Goal: Task Accomplishment & Management: Complete application form

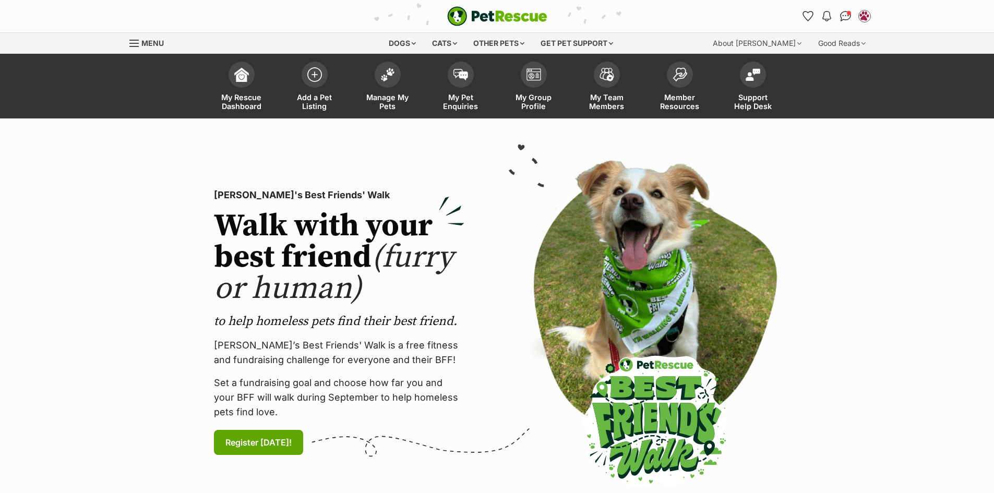
drag, startPoint x: 409, startPoint y: 90, endPoint x: 936, endPoint y: 177, distance: 534.4
click at [409, 90] on link "Manage My Pets" at bounding box center [387, 87] width 73 height 62
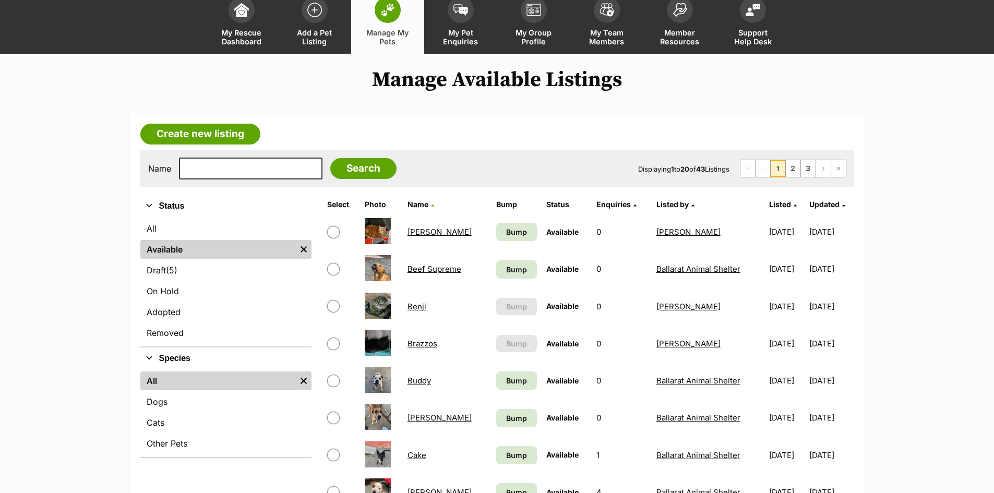
scroll to position [209, 0]
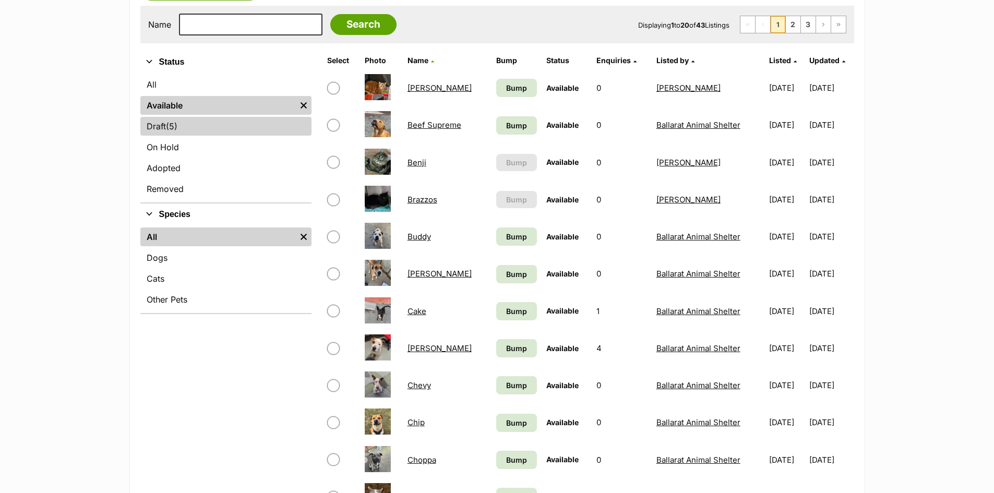
click at [177, 121] on span "(5)" at bounding box center [171, 126] width 11 height 13
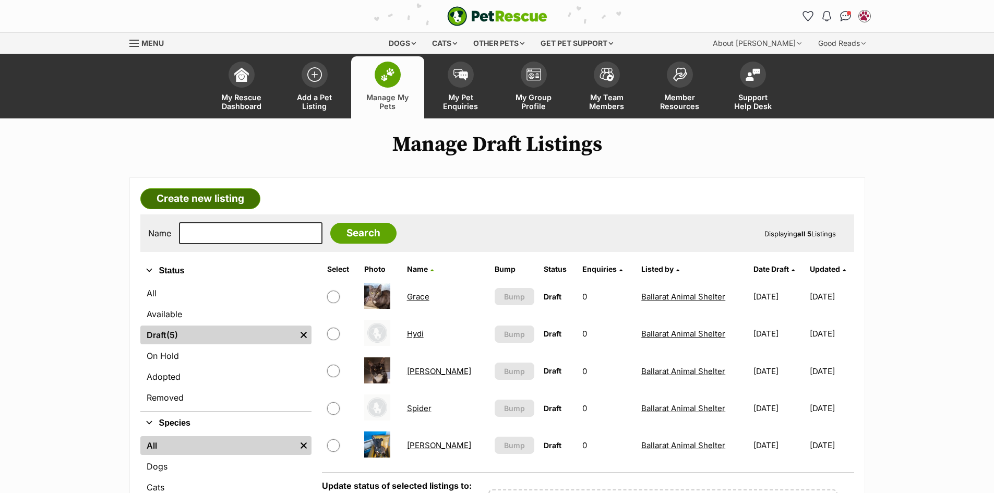
click at [236, 196] on link "Create new listing" at bounding box center [200, 198] width 120 height 21
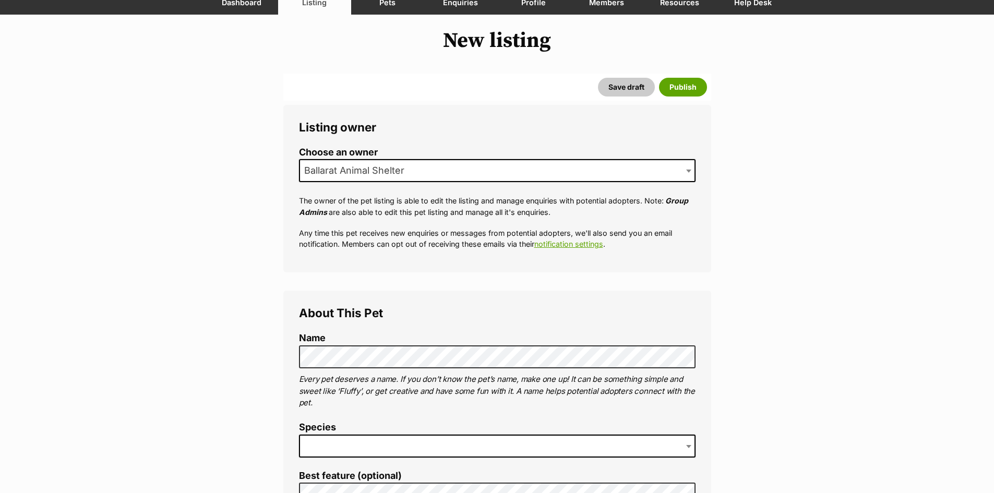
scroll to position [104, 0]
click at [351, 437] on span at bounding box center [497, 445] width 397 height 23
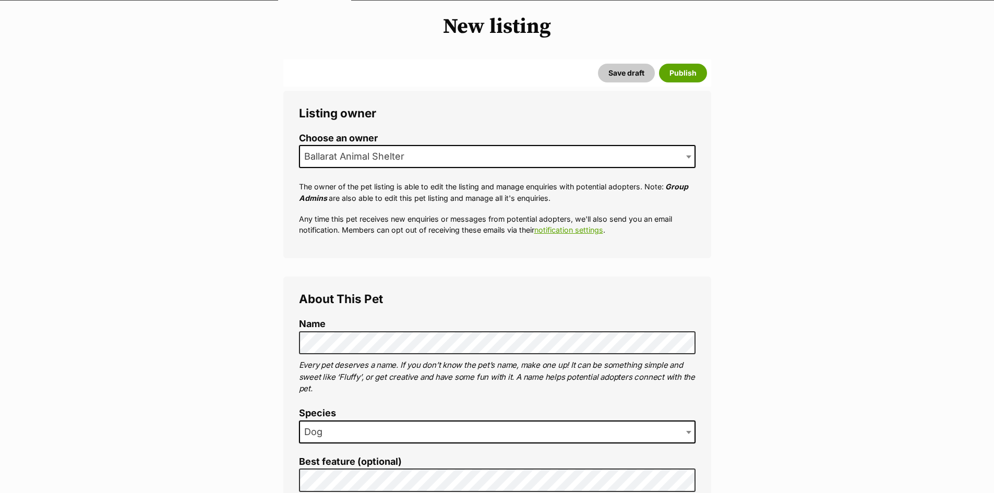
scroll to position [418, 0]
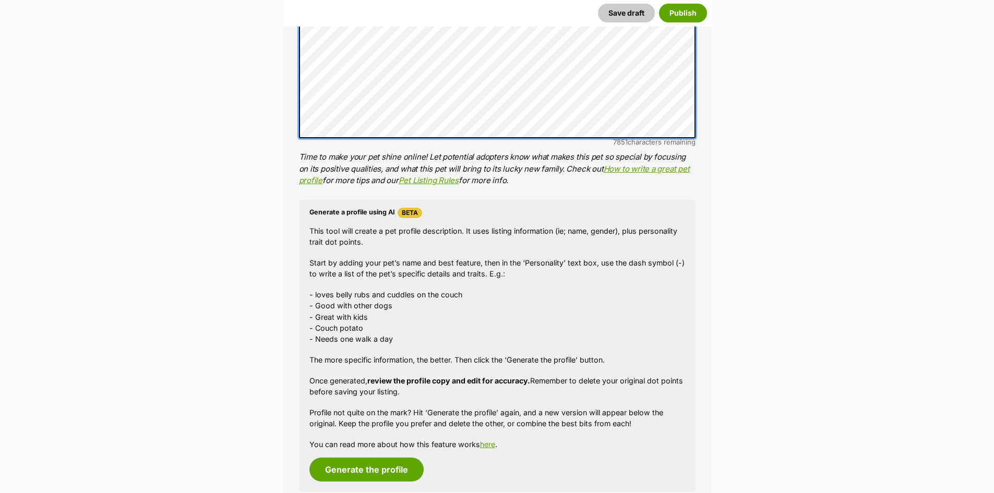
scroll to position [783, 0]
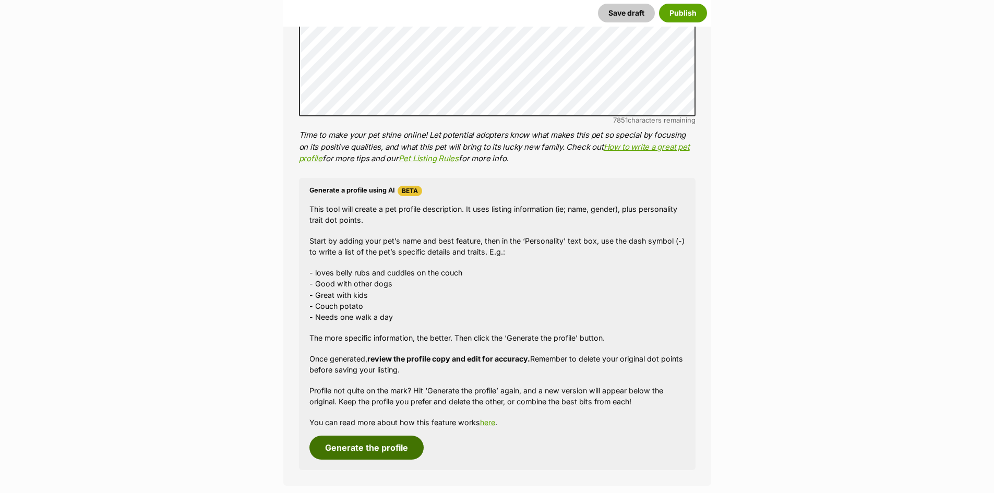
click at [397, 452] on button "Generate the profile" at bounding box center [367, 448] width 114 height 24
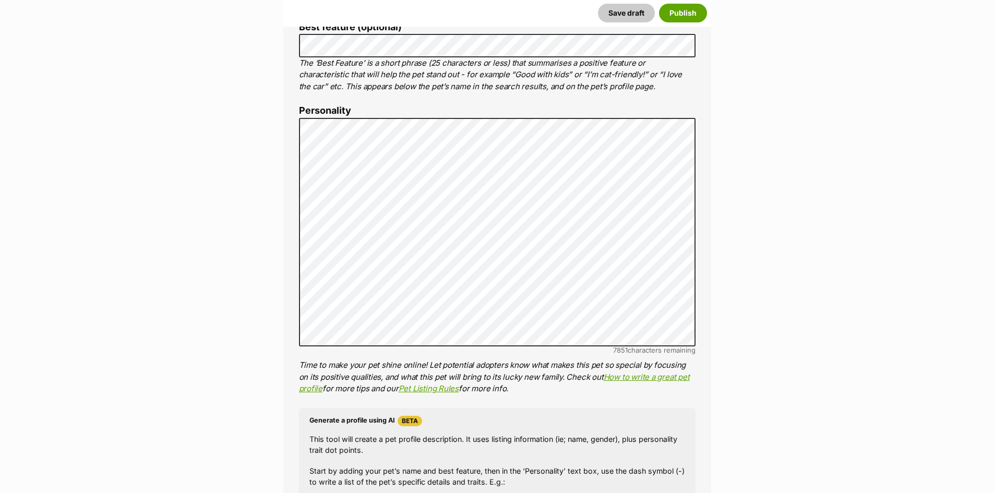
scroll to position [539, 0]
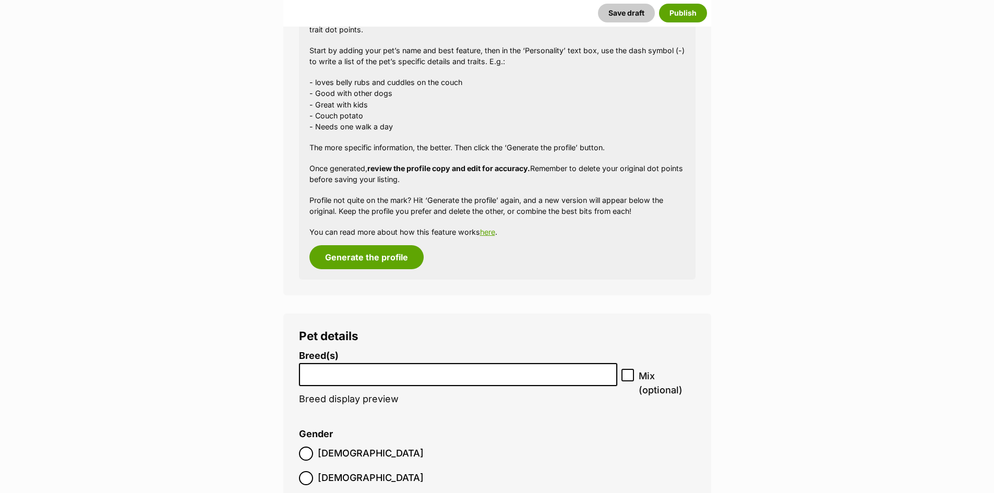
scroll to position [1061, 0]
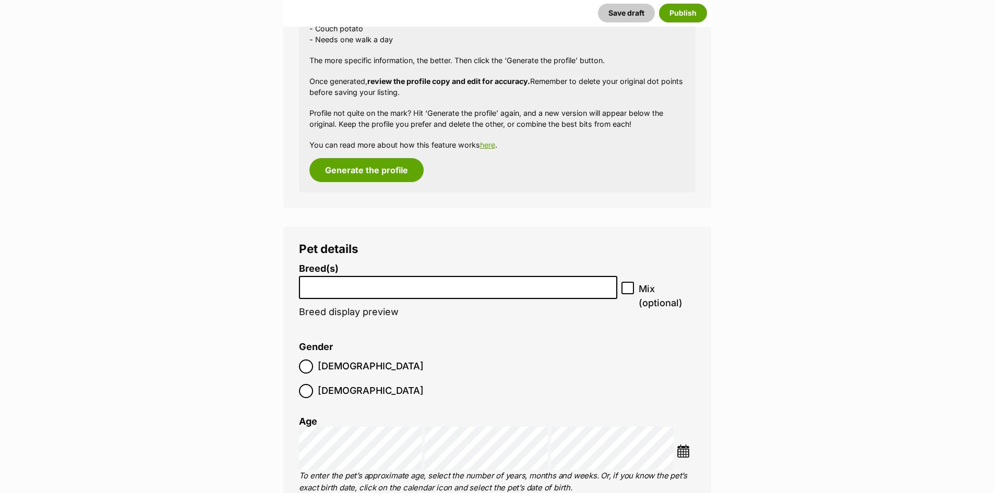
click at [348, 288] on input "search" at bounding box center [459, 285] width 312 height 11
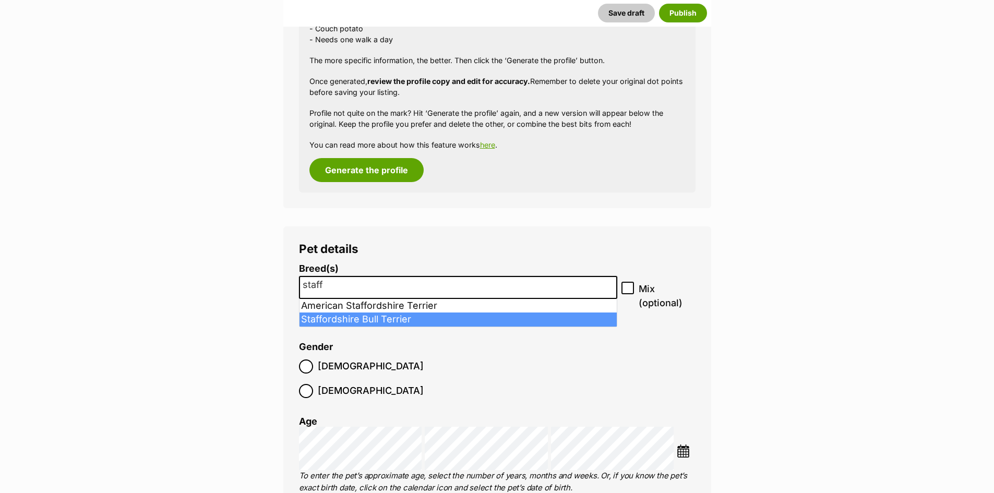
type input "staff"
select select "198"
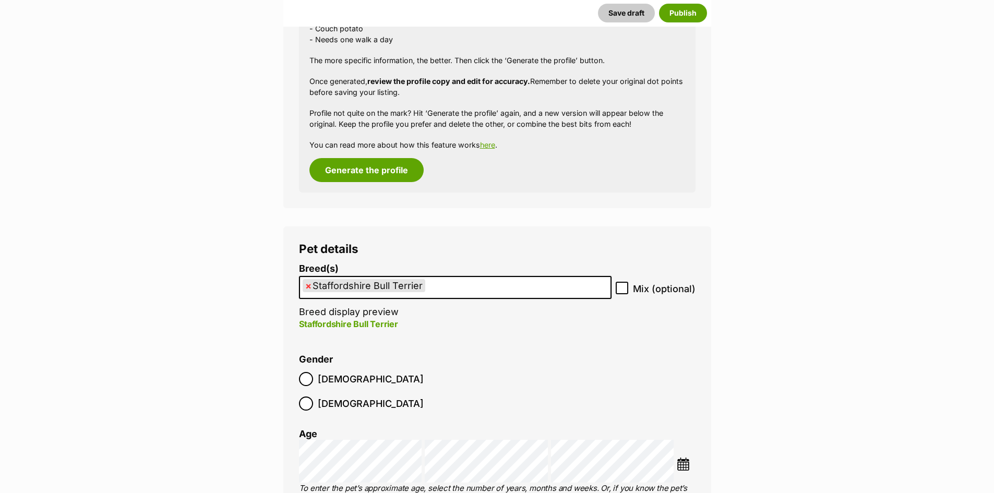
click at [625, 290] on icon at bounding box center [622, 287] width 7 height 7
click at [625, 290] on input "Mix (optional)" at bounding box center [622, 288] width 13 height 13
checkbox input "true"
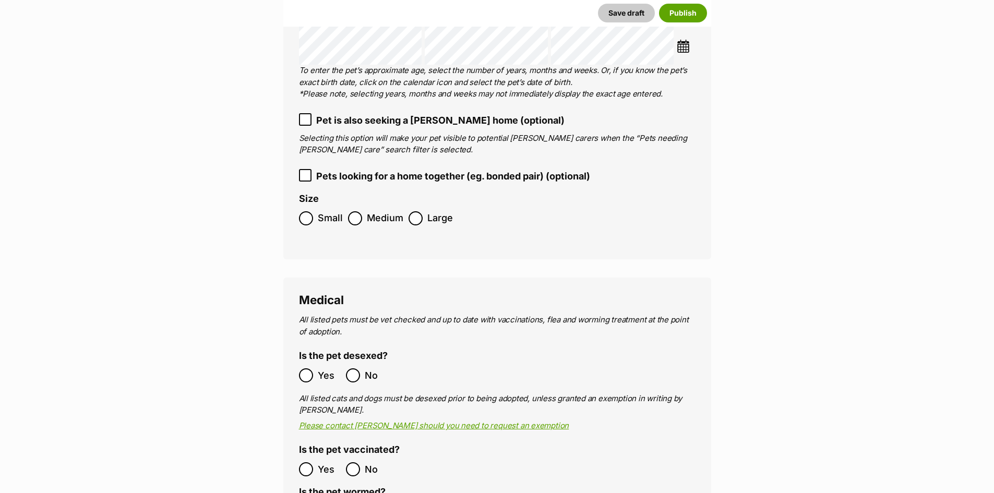
scroll to position [1478, 0]
click at [363, 212] on label "Medium" at bounding box center [375, 219] width 55 height 14
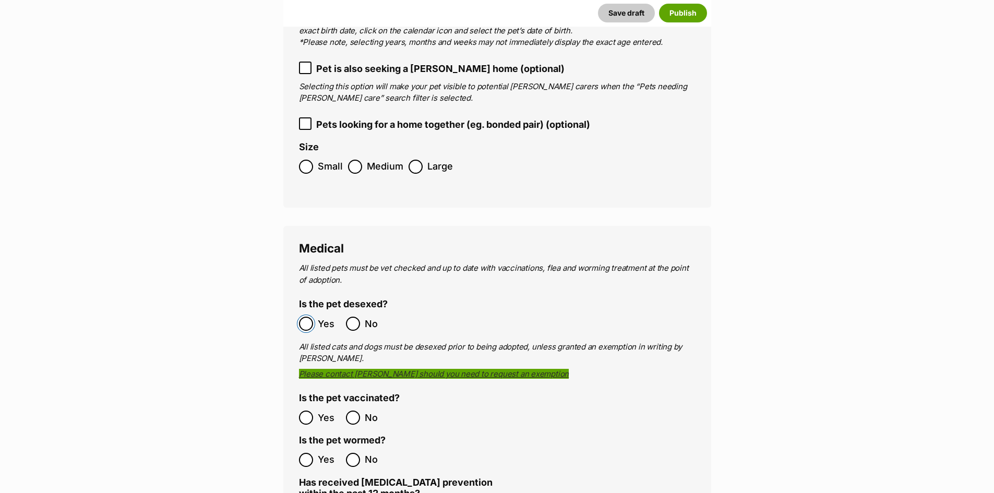
scroll to position [1635, 0]
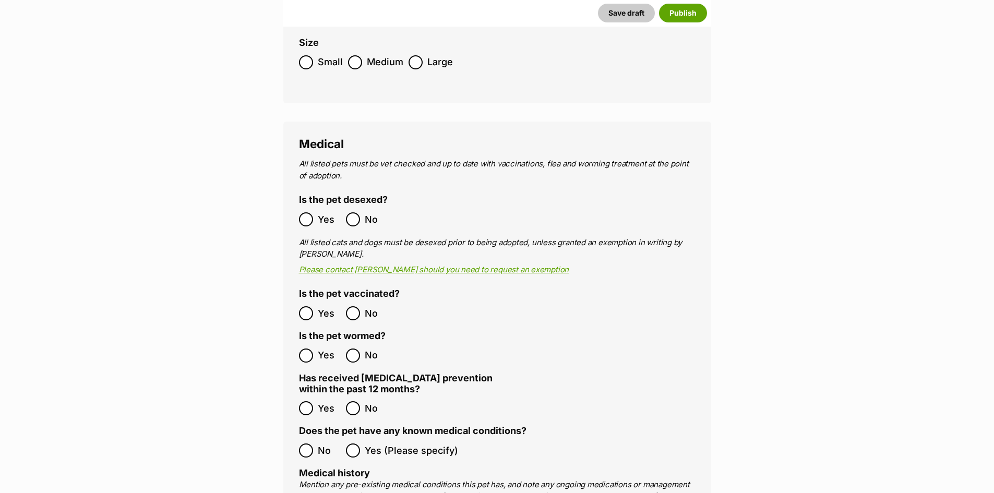
click at [314, 349] on label "Yes" at bounding box center [320, 356] width 42 height 14
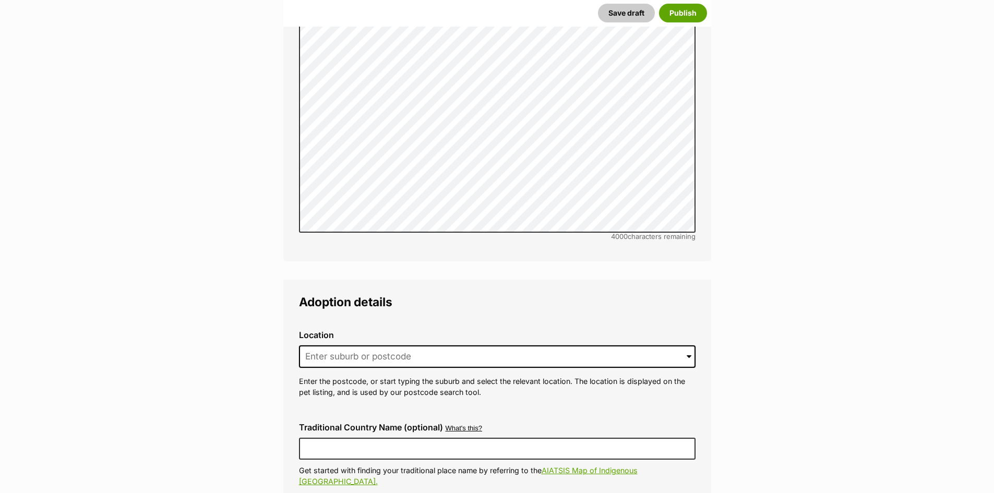
scroll to position [2209, 0]
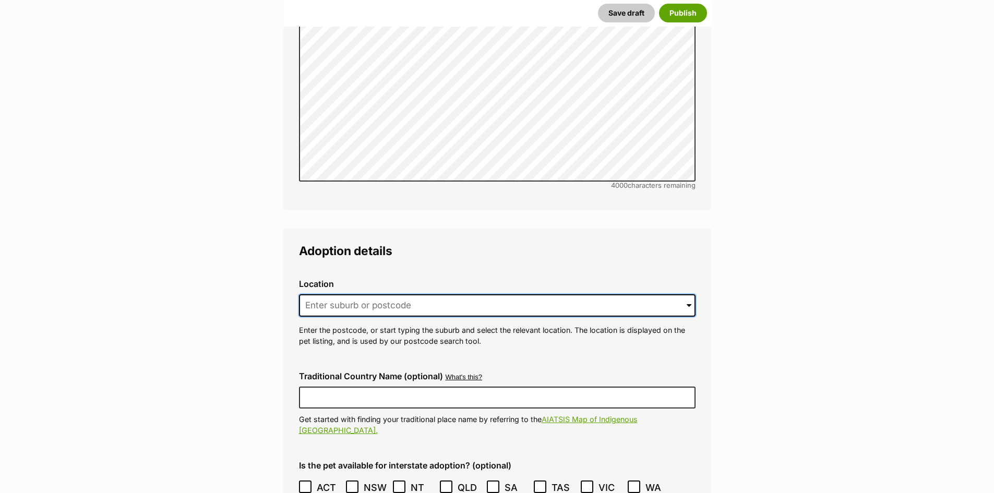
click at [377, 294] on input at bounding box center [497, 305] width 397 height 23
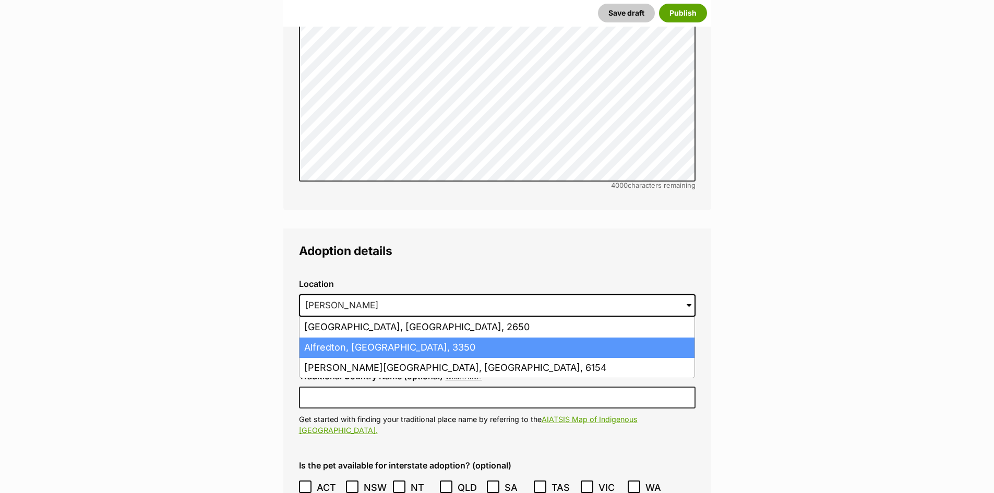
click at [377, 338] on li "Alfredton, Victoria, 3350" at bounding box center [497, 348] width 395 height 20
type input "Alfredton, Victoria, 3350"
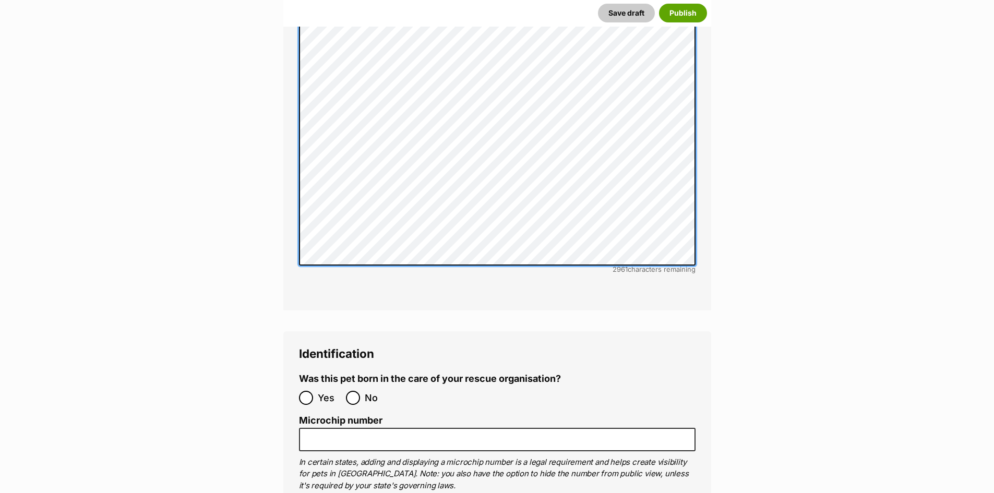
scroll to position [3357, 0]
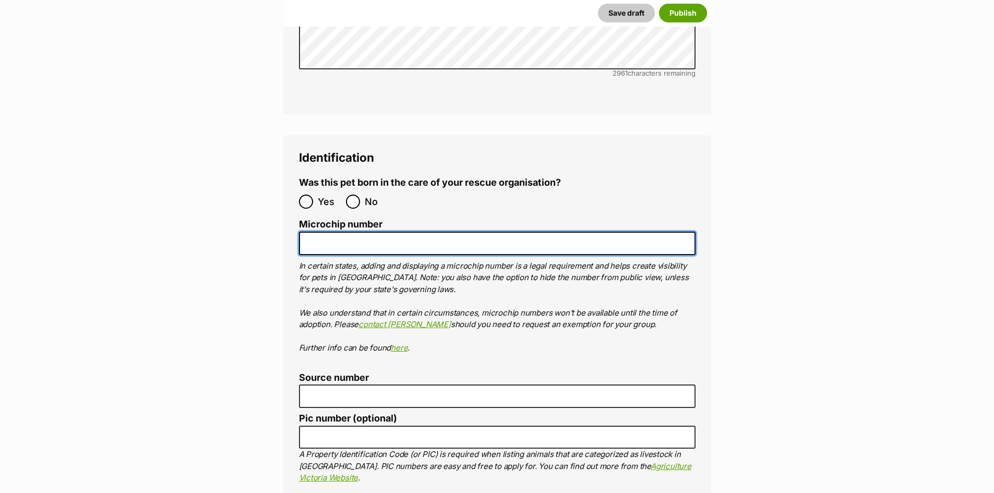
click at [360, 232] on input "Microchip number" at bounding box center [497, 243] width 397 height 23
paste input "draft"
type input "draft"
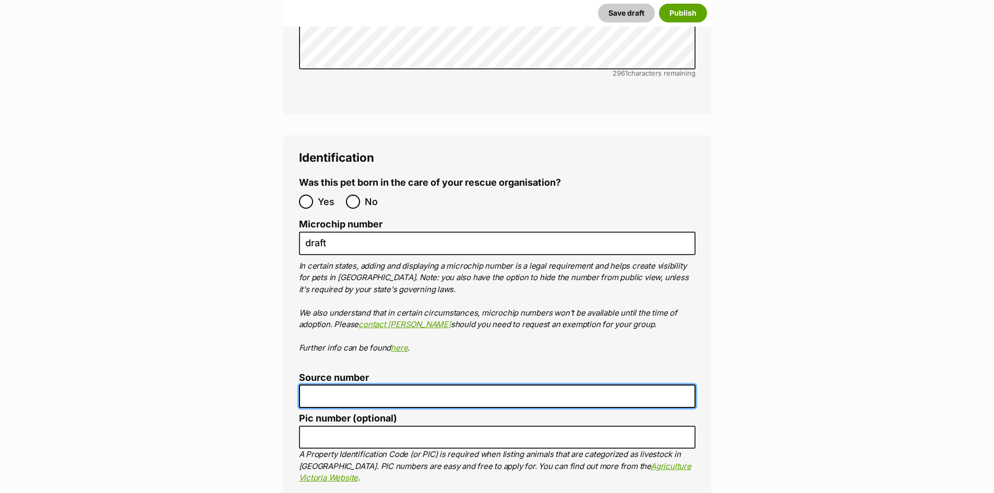
click at [356, 385] on input "Source number" at bounding box center [497, 396] width 397 height 23
type input "BR101300"
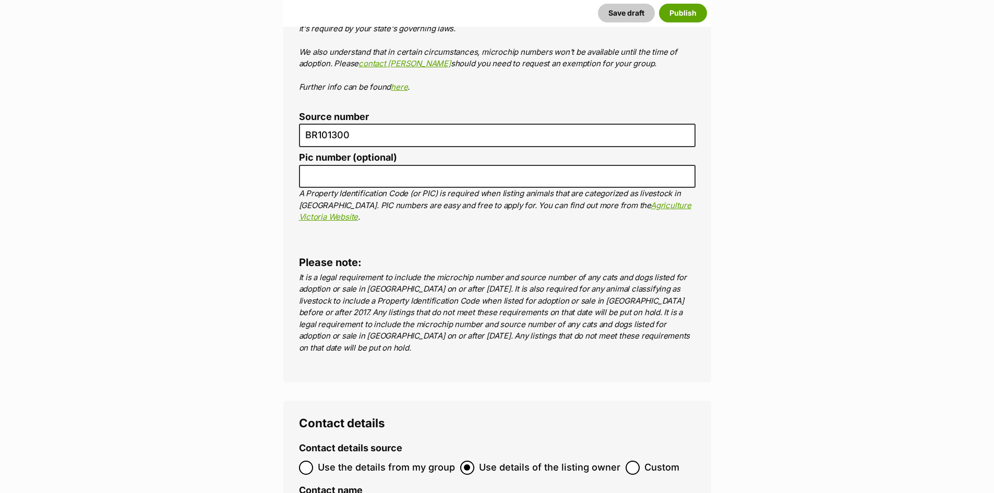
click at [633, 23] on div "Save draft Publish" at bounding box center [497, 12] width 428 height 27
click at [630, 14] on button "Save draft" at bounding box center [626, 13] width 57 height 19
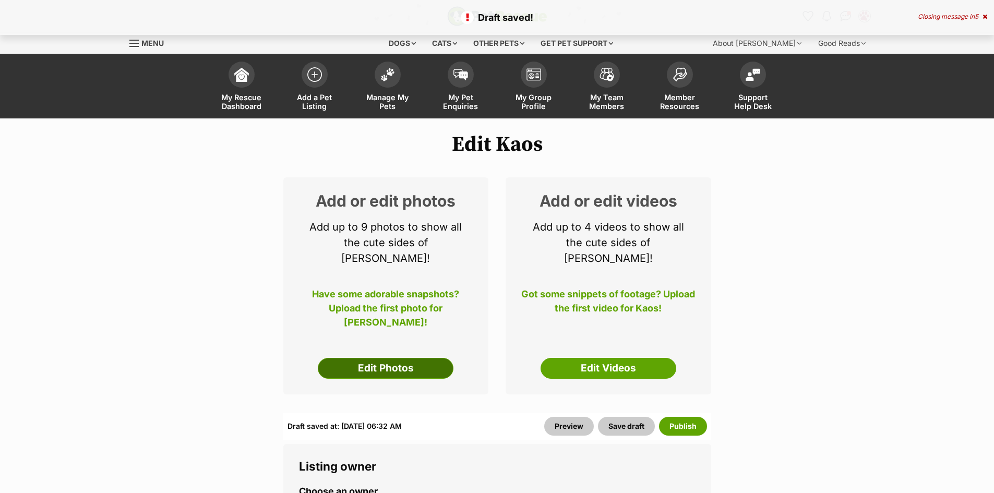
click at [419, 358] on link "Edit Photos" at bounding box center [386, 368] width 136 height 21
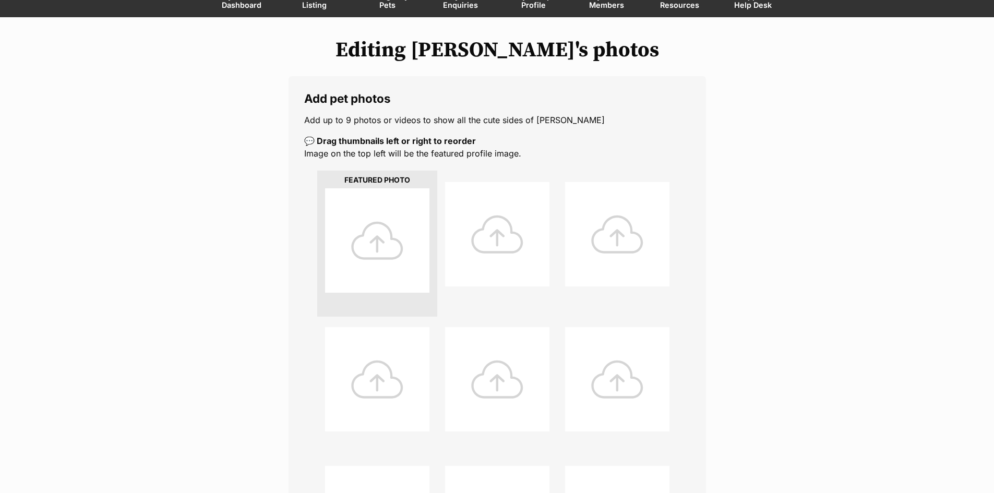
scroll to position [261, 0]
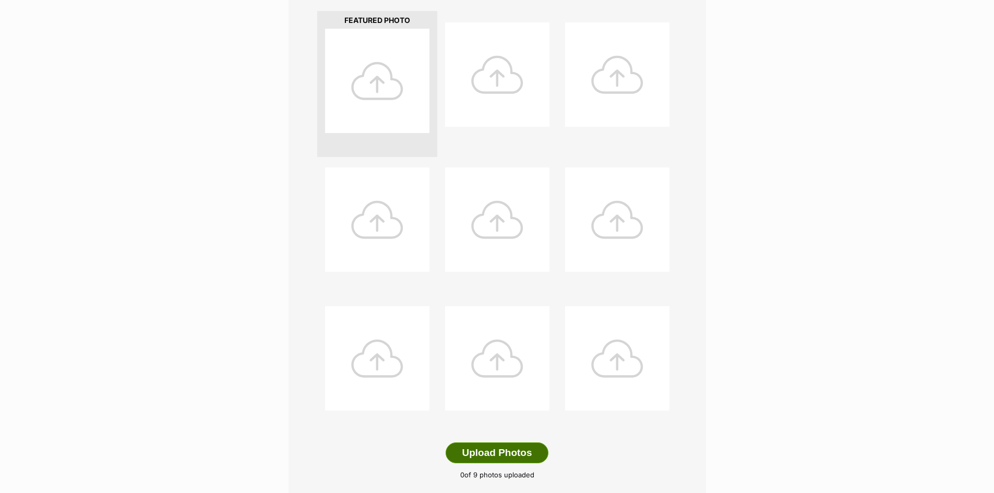
click at [537, 459] on button "Upload Photos" at bounding box center [497, 453] width 102 height 21
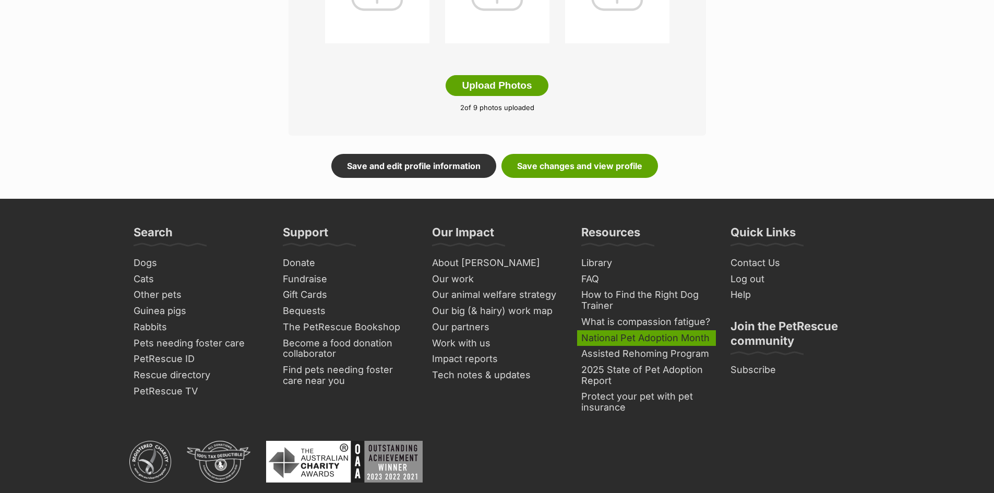
scroll to position [731, 0]
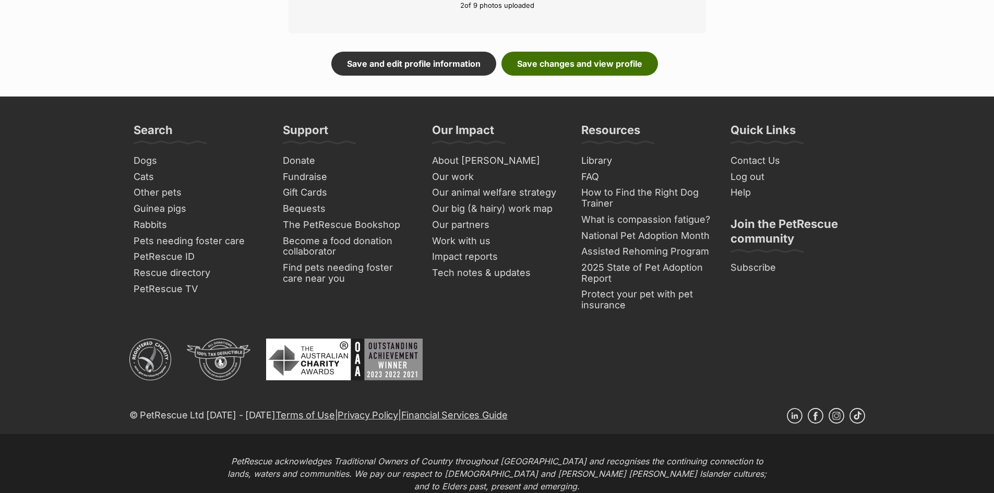
click at [622, 67] on link "Save changes and view profile" at bounding box center [580, 64] width 157 height 24
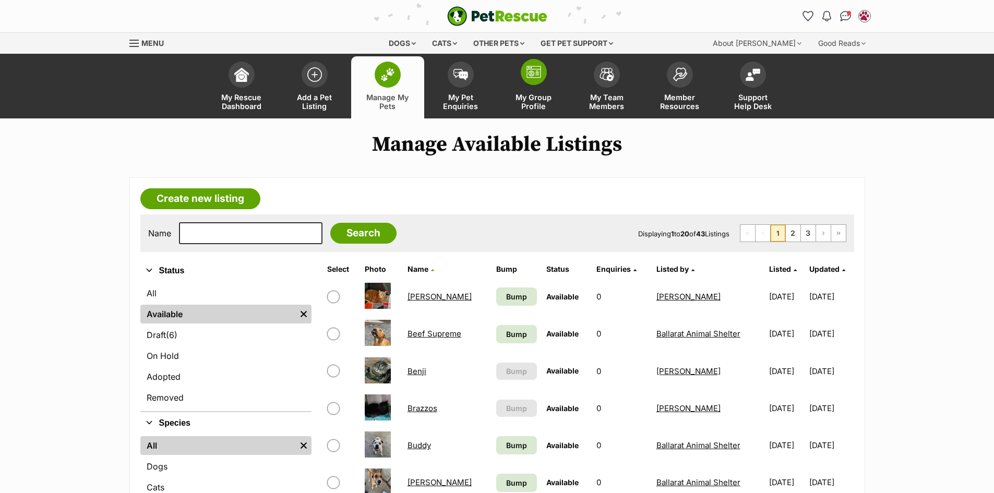
click at [545, 84] on link "My Group Profile" at bounding box center [533, 87] width 73 height 62
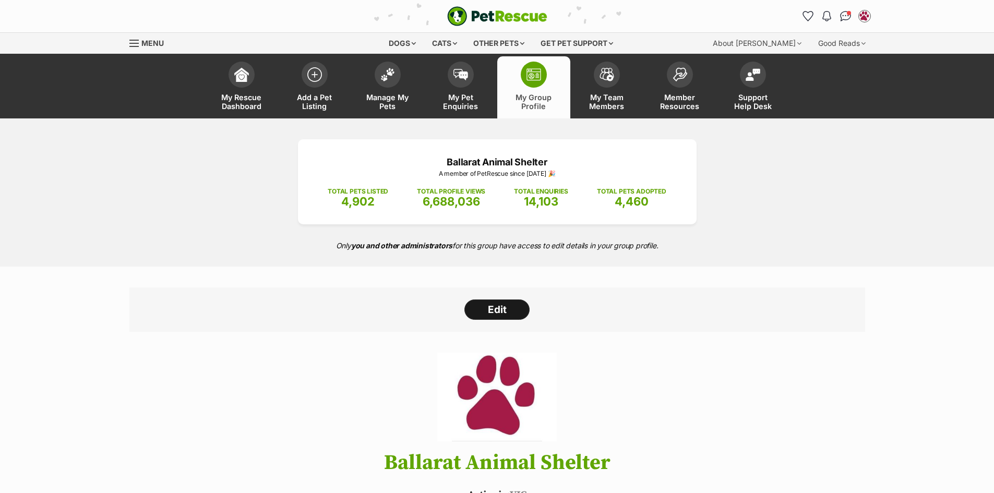
click at [525, 310] on link "Edit" at bounding box center [497, 310] width 65 height 21
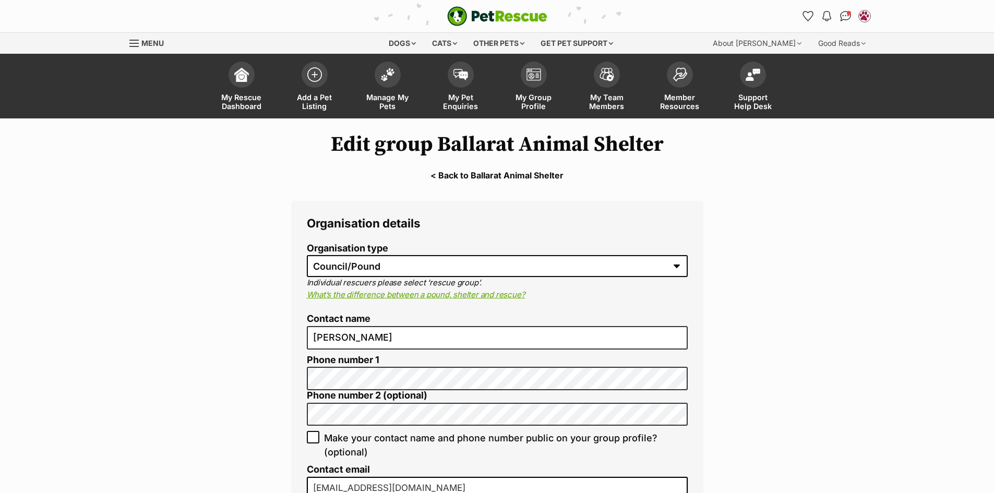
select select "pound"
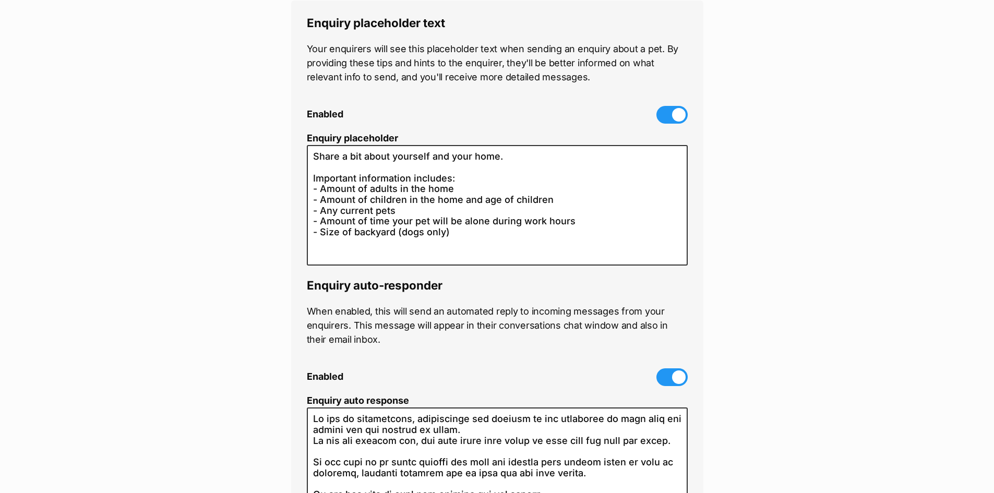
scroll to position [3027, 0]
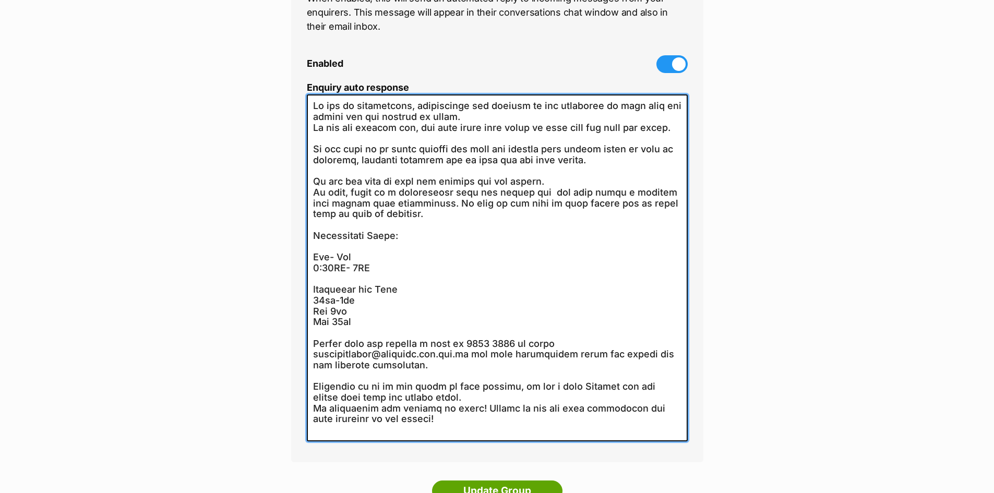
click at [461, 307] on textarea "Enquiry auto response" at bounding box center [497, 267] width 381 height 347
paste textarea "erably all members of the household to come meet the animal you are wanting to …"
type textarea "We run by appointment, preferably all members of the household to come meet the…"
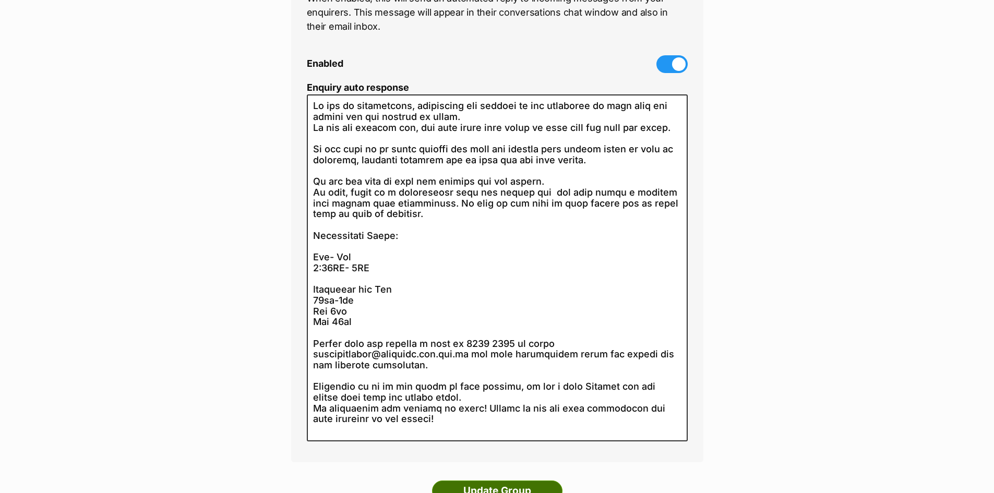
click at [517, 481] on input "Update Group" at bounding box center [497, 491] width 130 height 21
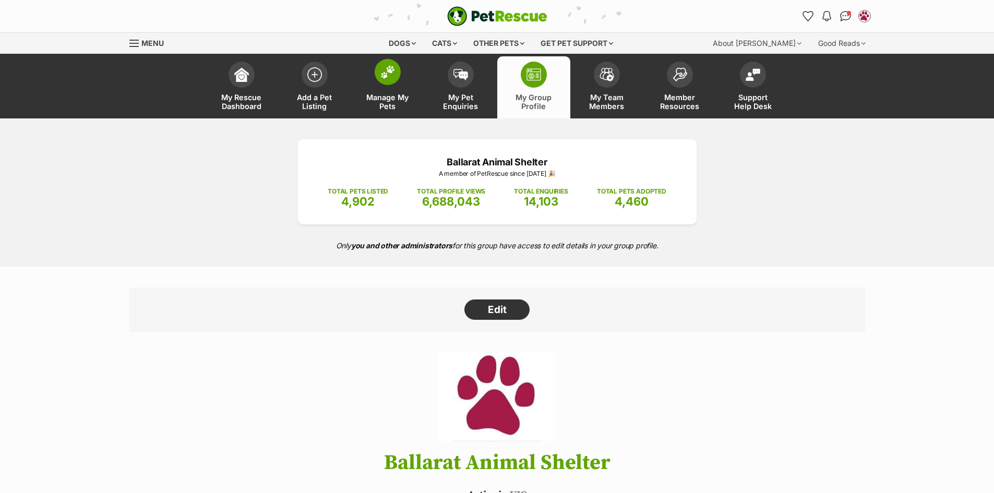
click at [373, 77] on link "Manage My Pets" at bounding box center [387, 87] width 73 height 62
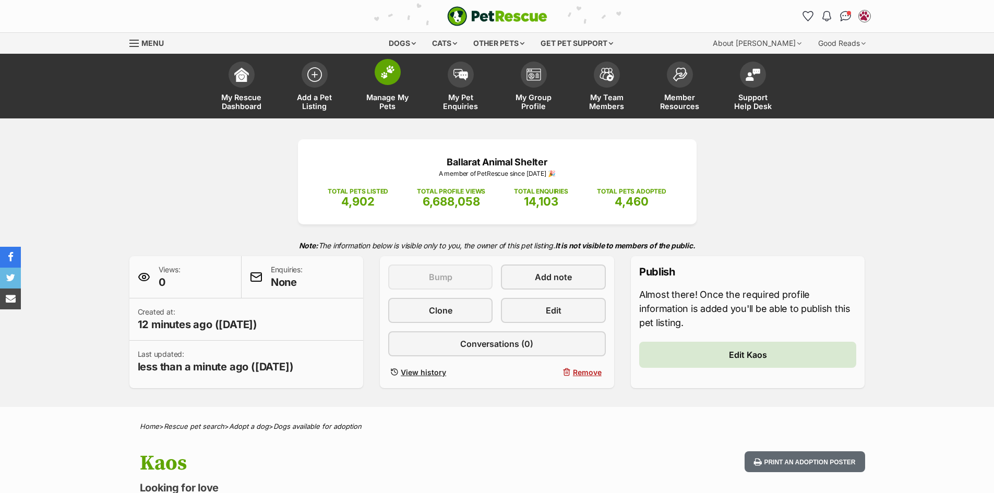
click at [399, 89] on link "Manage My Pets" at bounding box center [387, 87] width 73 height 62
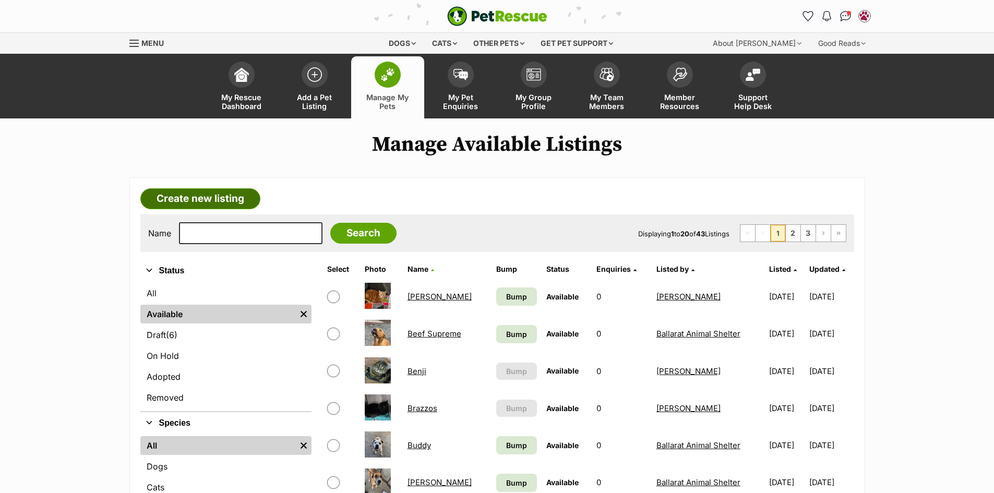
click at [237, 196] on link "Create new listing" at bounding box center [200, 198] width 120 height 21
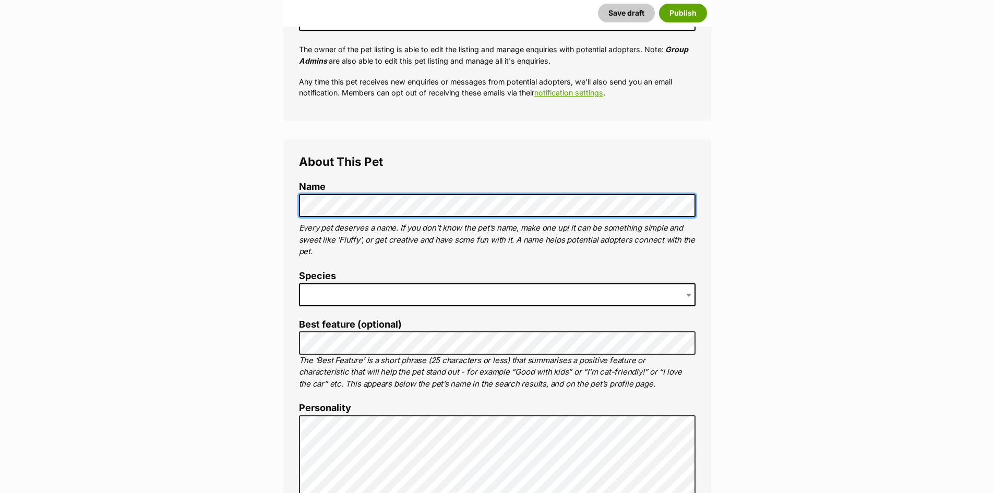
scroll to position [261, 0]
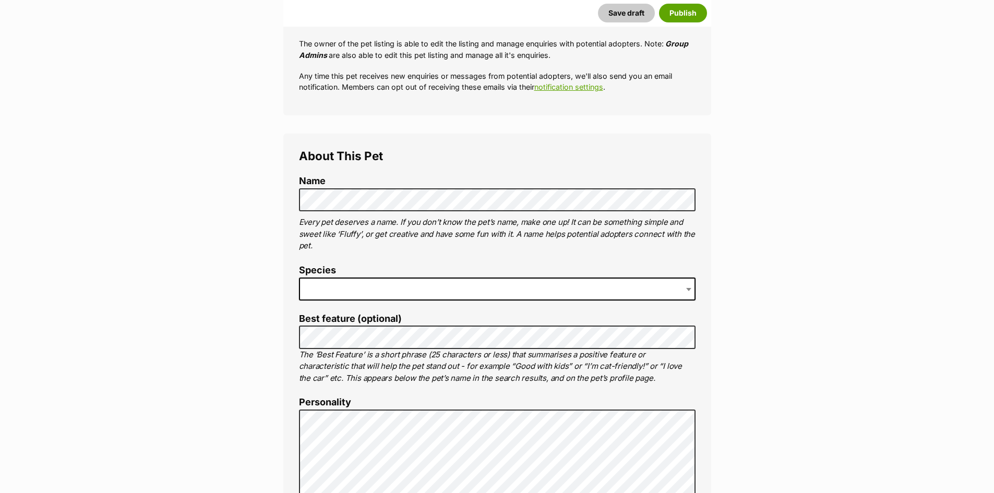
click at [366, 288] on span at bounding box center [497, 289] width 397 height 23
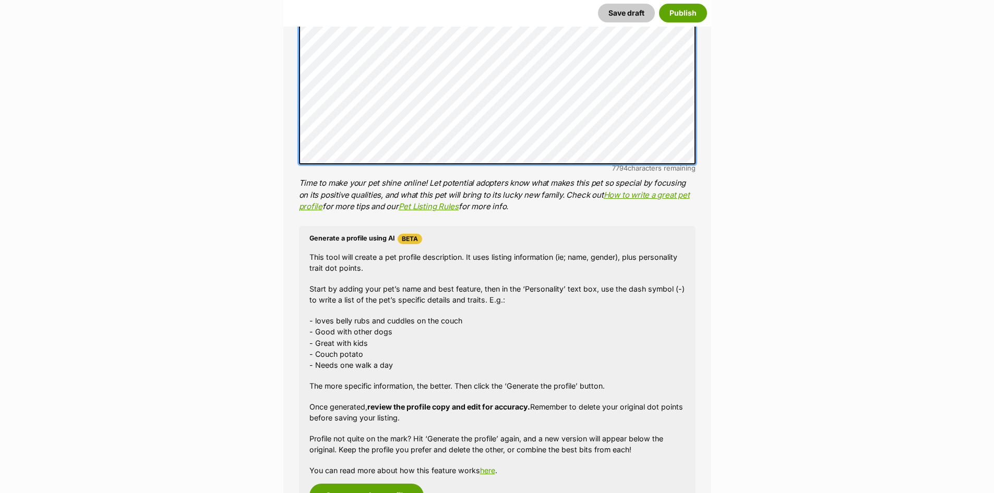
scroll to position [835, 0]
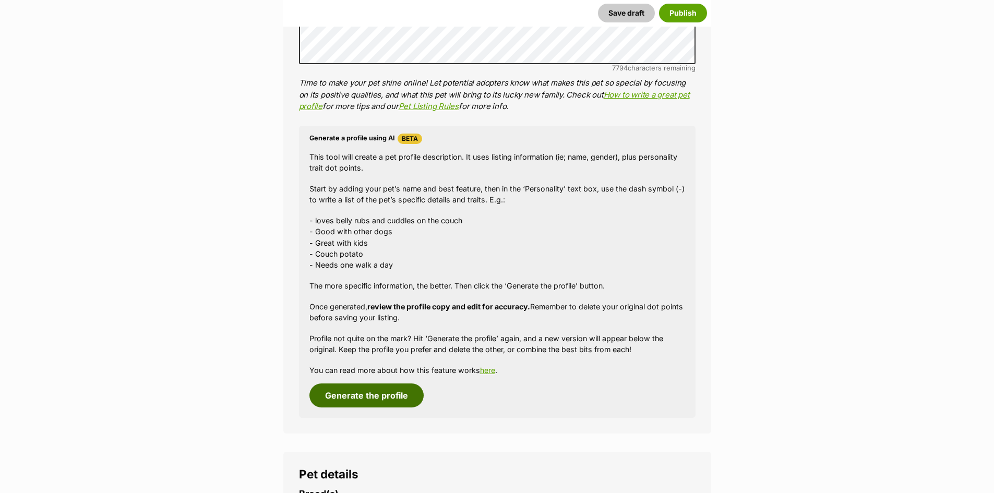
click at [381, 402] on button "Generate the profile" at bounding box center [367, 396] width 114 height 24
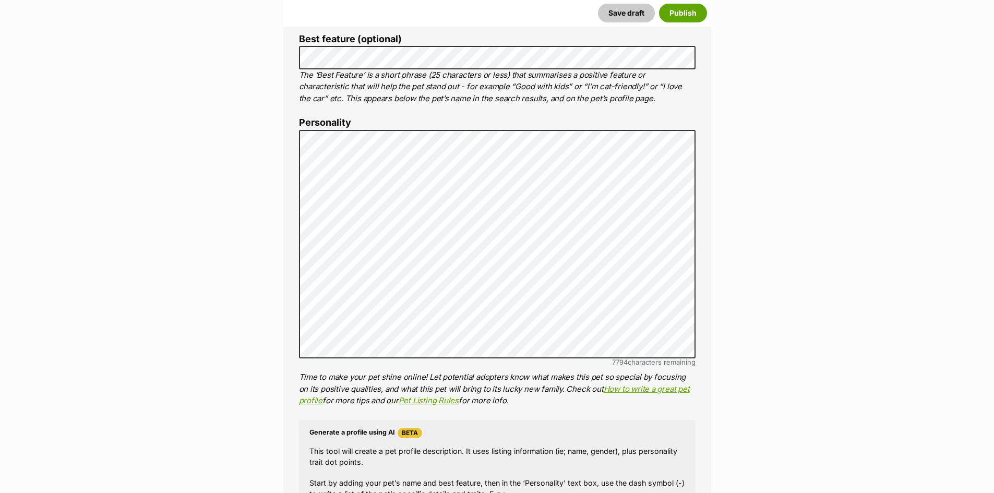
scroll to position [539, 0]
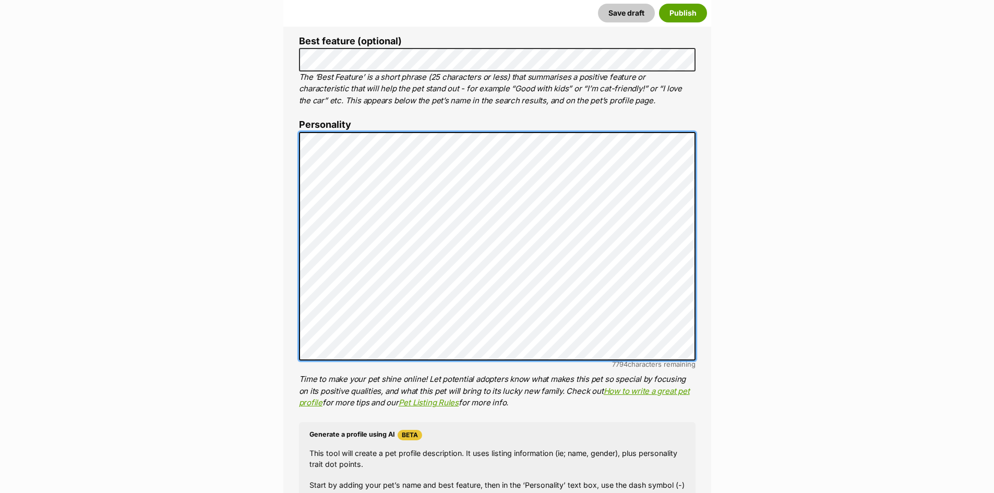
click at [284, 143] on div "About This Pet Name Henlo there, it looks like you might be using the pet name …" at bounding box center [497, 293] width 428 height 874
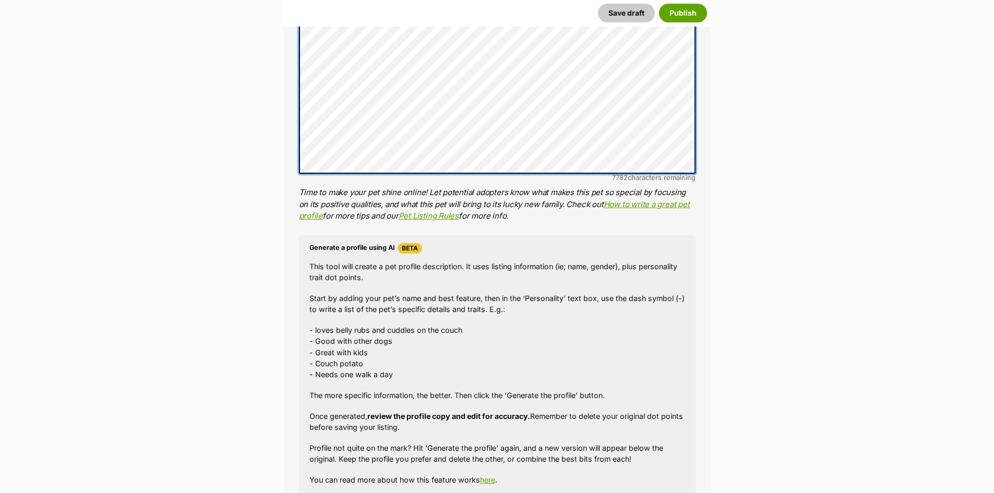
scroll to position [800, 0]
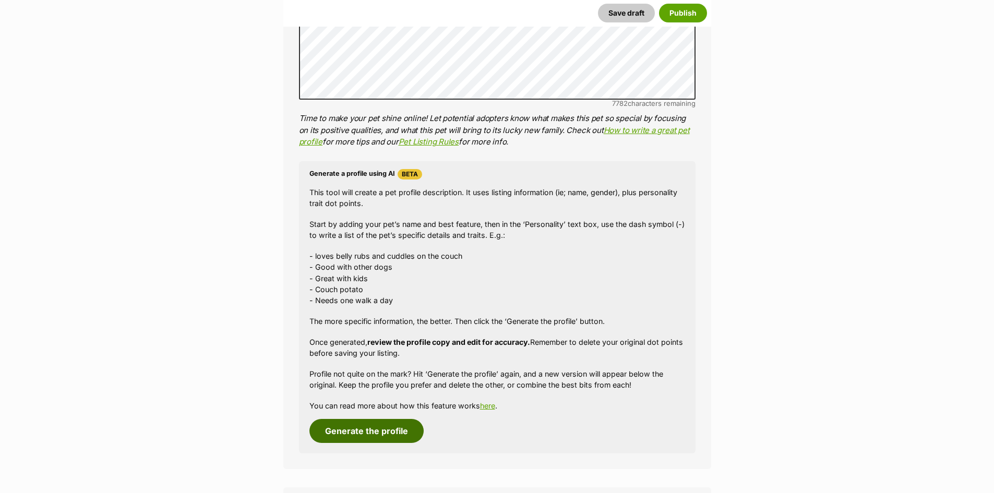
click at [368, 433] on button "Generate the profile" at bounding box center [367, 431] width 114 height 24
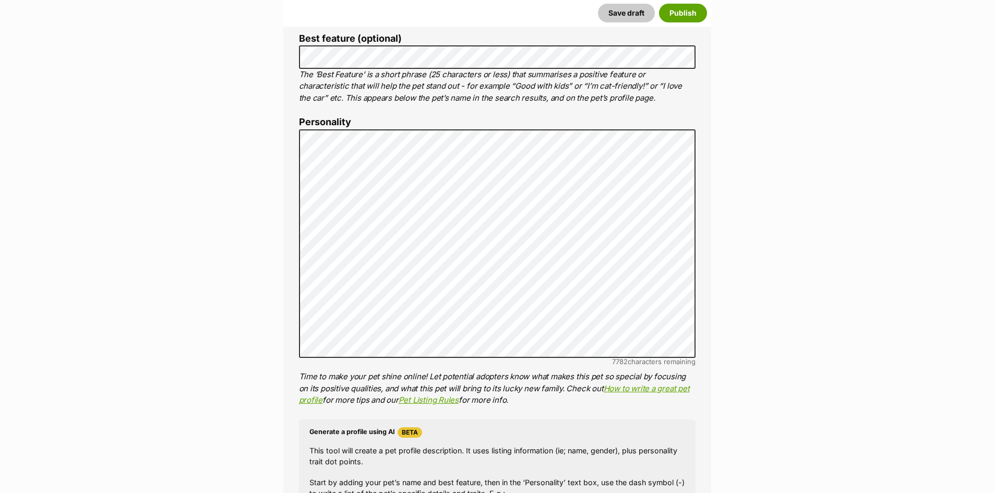
scroll to position [541, 0]
